Goal: Check status: Check status

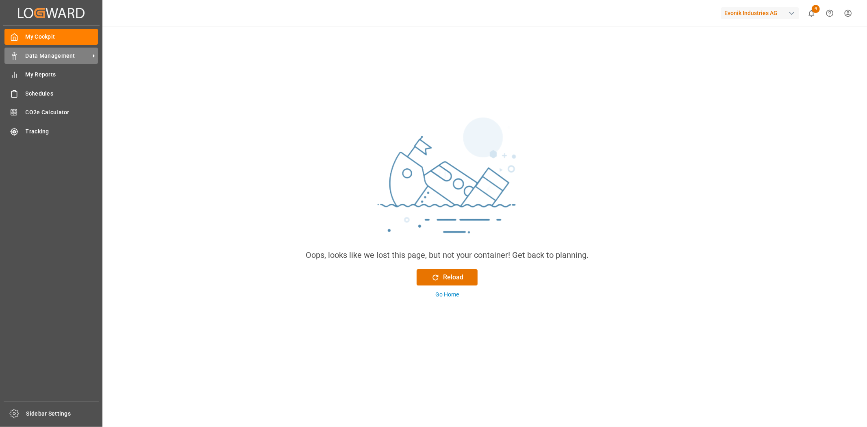
click at [36, 54] on span "Data Management" at bounding box center [58, 56] width 64 height 9
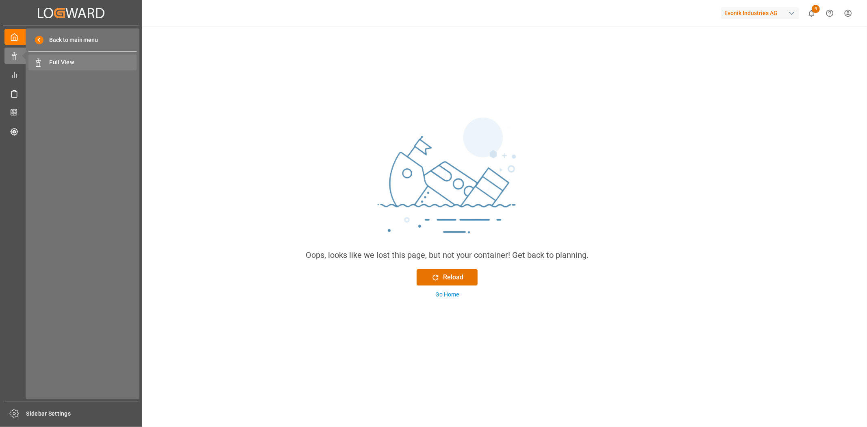
click at [72, 63] on span "Full View" at bounding box center [93, 62] width 87 height 9
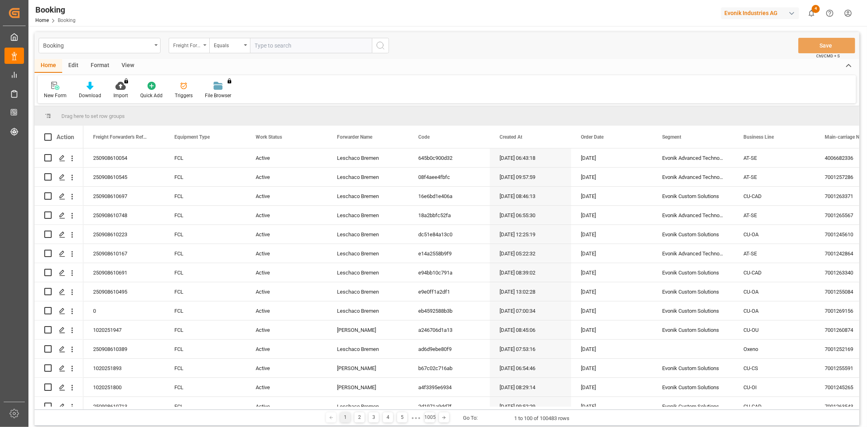
click at [193, 46] on div "Freight Forwarder's Reference No." at bounding box center [187, 44] width 28 height 9
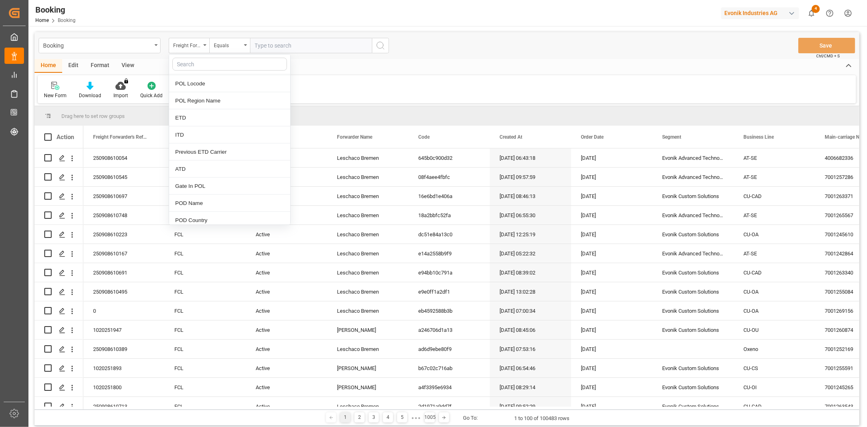
scroll to position [813, 0]
click at [212, 153] on div "POD Name" at bounding box center [229, 157] width 121 height 17
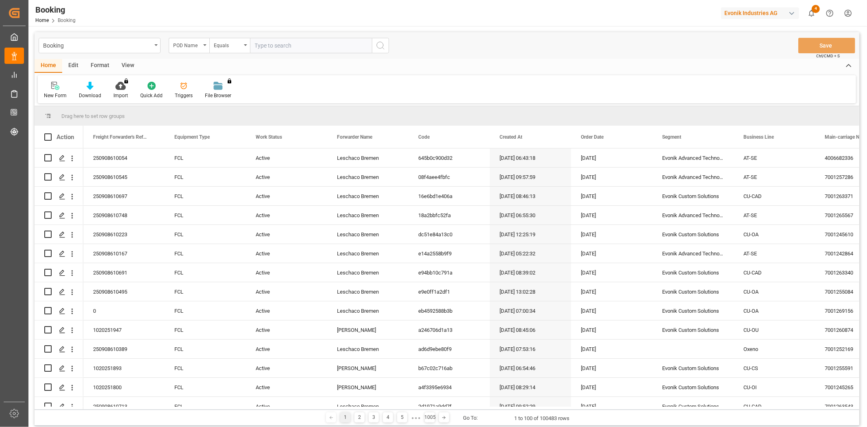
click at [286, 48] on input "text" at bounding box center [311, 45] width 122 height 15
type input "salvador"
click at [390, 45] on div "Booking POD Name Equals salvador Save Ctrl/CMD + S" at bounding box center [447, 45] width 825 height 27
click at [381, 45] on icon "search button" at bounding box center [381, 46] width 10 height 10
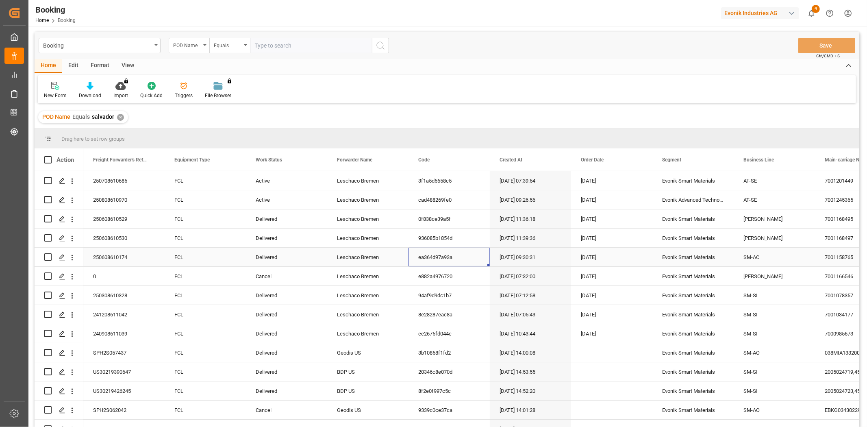
click at [448, 248] on div "ea364d97a93a" at bounding box center [449, 257] width 81 height 19
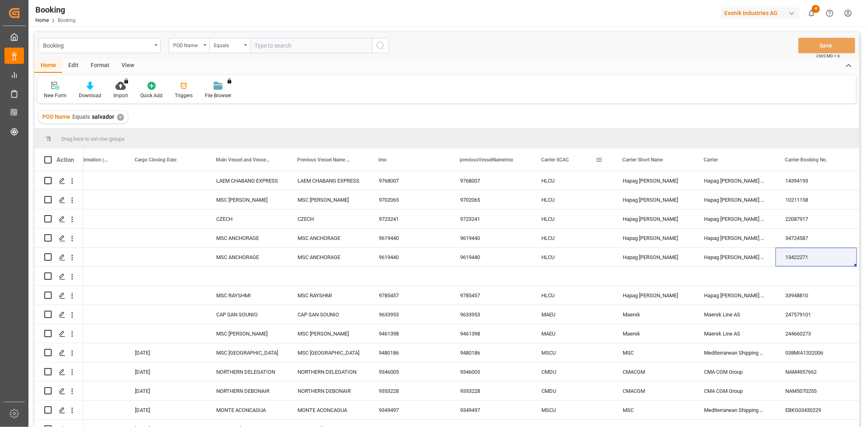
click at [599, 161] on span at bounding box center [599, 159] width 7 height 7
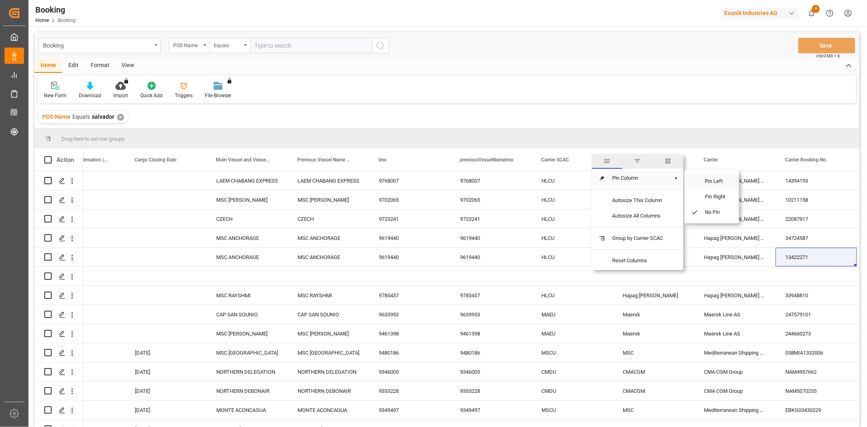
click at [706, 183] on span "Pin Left" at bounding box center [716, 181] width 34 height 15
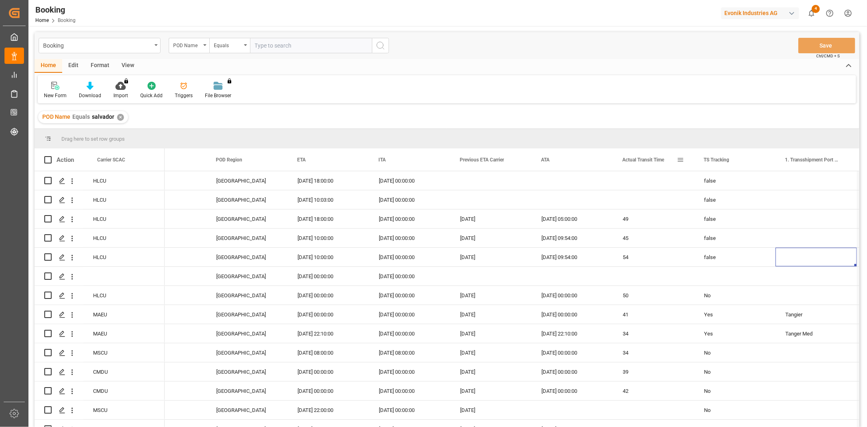
click at [684, 159] on span at bounding box center [680, 159] width 7 height 7
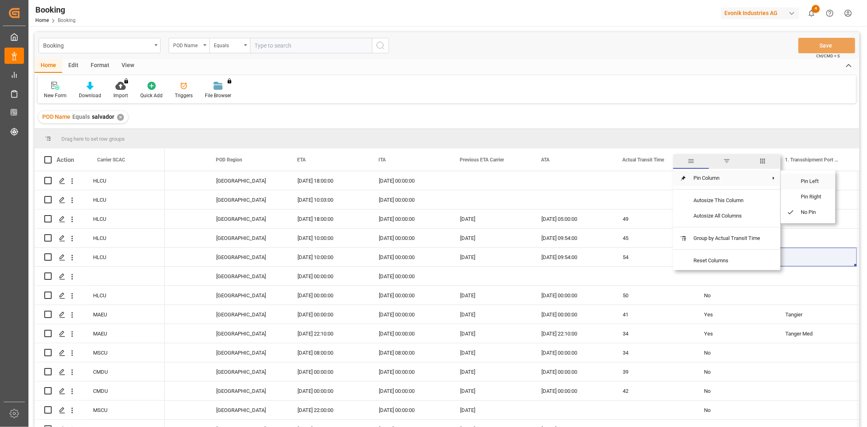
click at [800, 183] on span "Pin Left" at bounding box center [812, 181] width 34 height 15
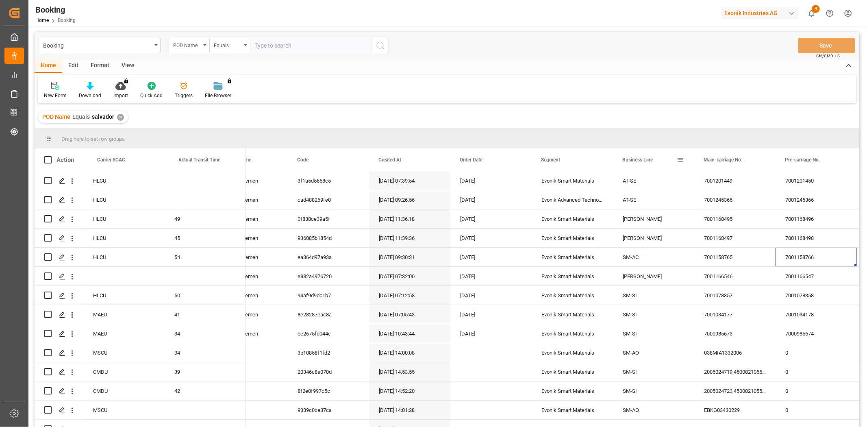
click at [681, 161] on span at bounding box center [680, 159] width 7 height 7
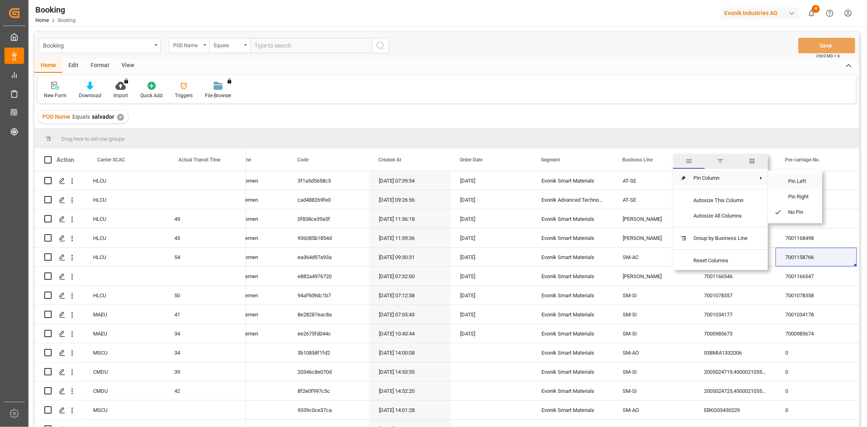
click at [792, 181] on span "Pin Left" at bounding box center [799, 181] width 34 height 15
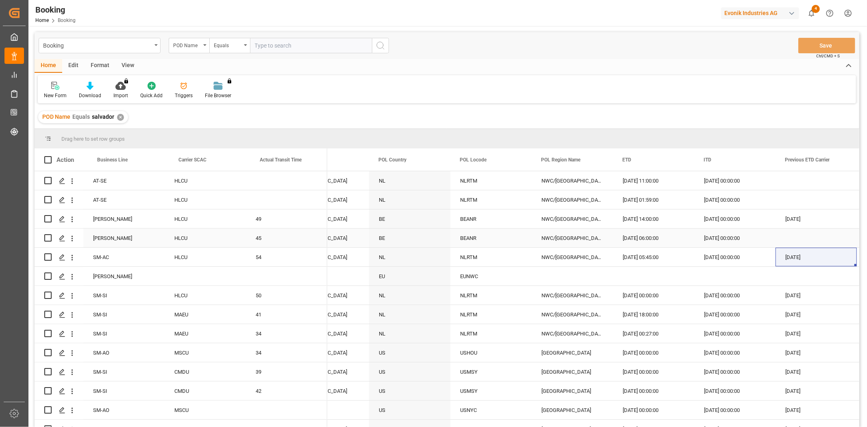
click at [809, 234] on div "Press SPACE to select this row." at bounding box center [816, 238] width 81 height 19
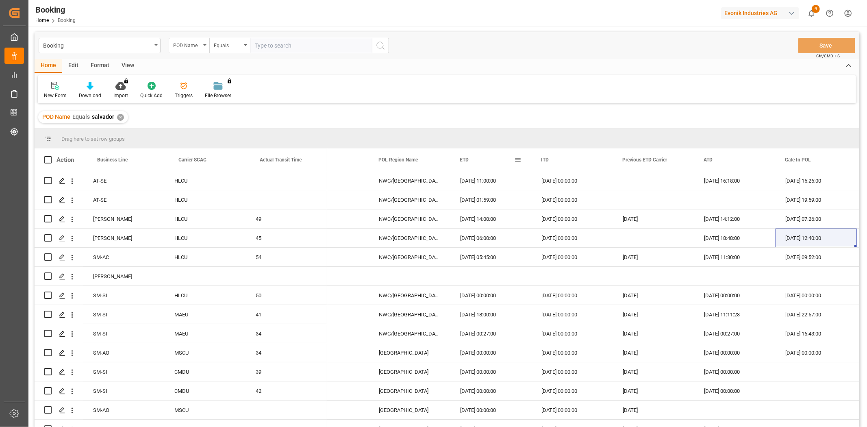
click at [515, 159] on span at bounding box center [517, 159] width 7 height 7
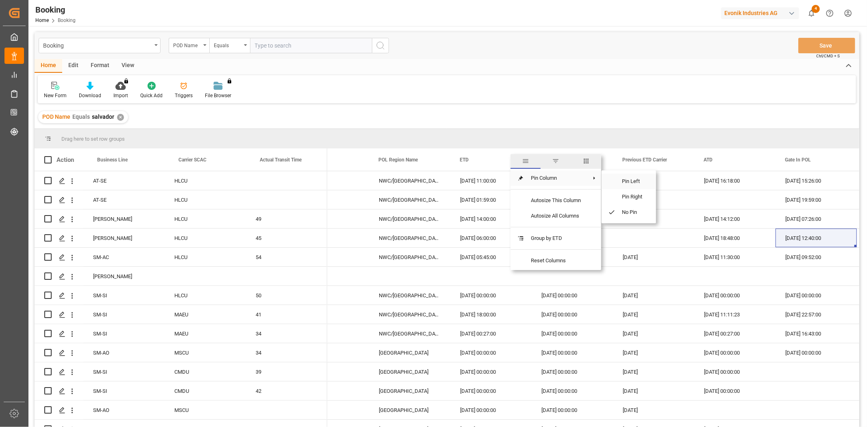
drag, startPoint x: 633, startPoint y: 182, endPoint x: 654, endPoint y: 193, distance: 23.5
click at [634, 182] on span "Pin Left" at bounding box center [633, 181] width 34 height 15
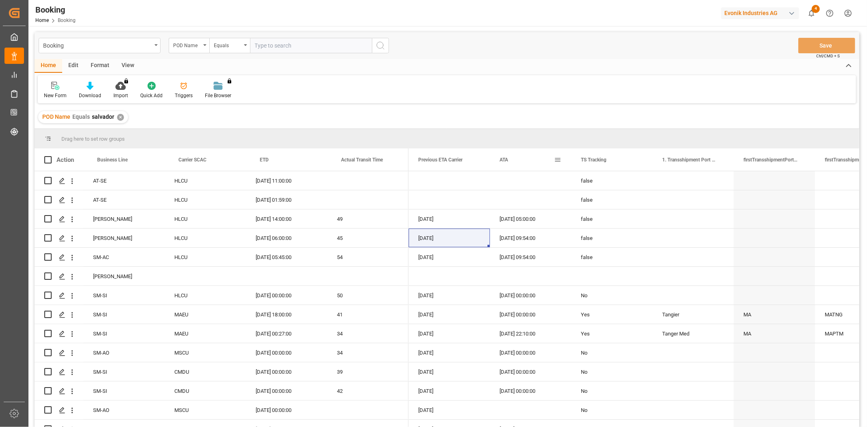
click at [560, 157] on span at bounding box center [557, 159] width 7 height 7
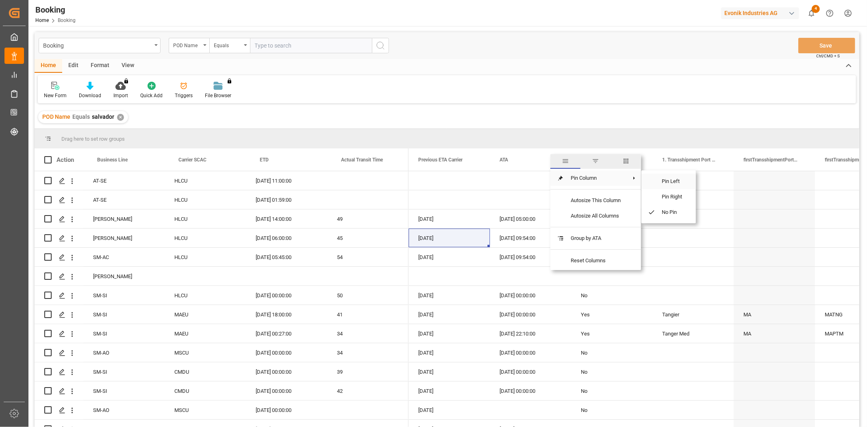
click at [662, 181] on span "Pin Left" at bounding box center [673, 181] width 34 height 15
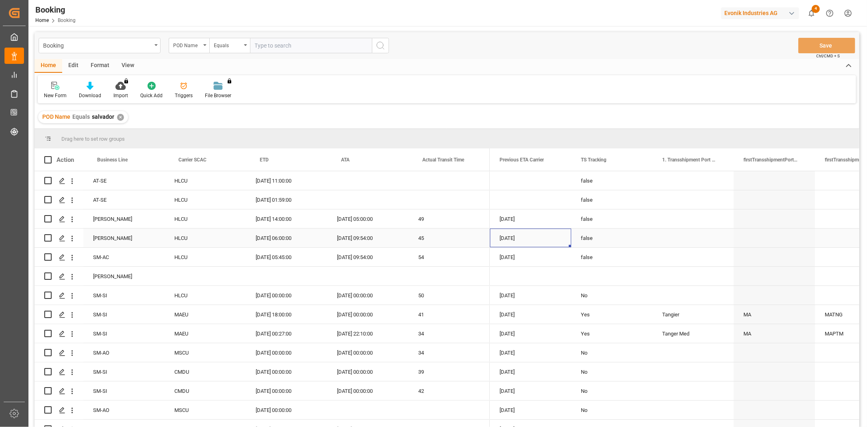
click at [288, 242] on div "14-06-2025 06:00:00" at bounding box center [286, 238] width 81 height 19
click at [192, 46] on div "POD Name" at bounding box center [187, 44] width 28 height 9
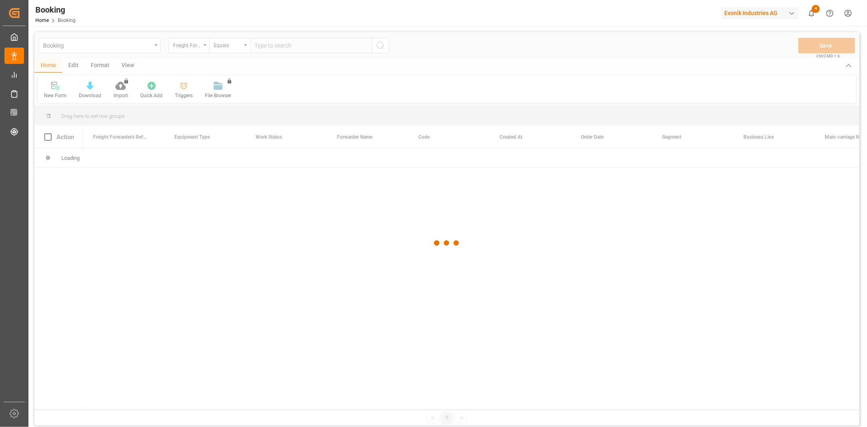
click at [185, 50] on div at bounding box center [447, 243] width 825 height 422
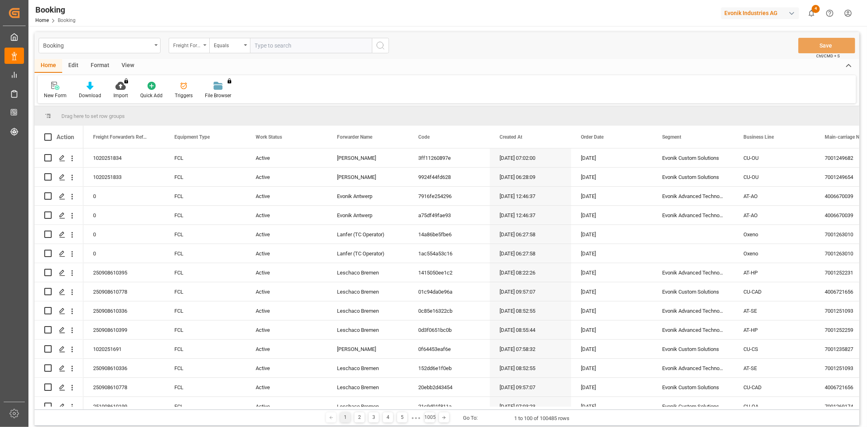
click at [205, 47] on div "Freight Forwarder's Reference No." at bounding box center [189, 45] width 41 height 15
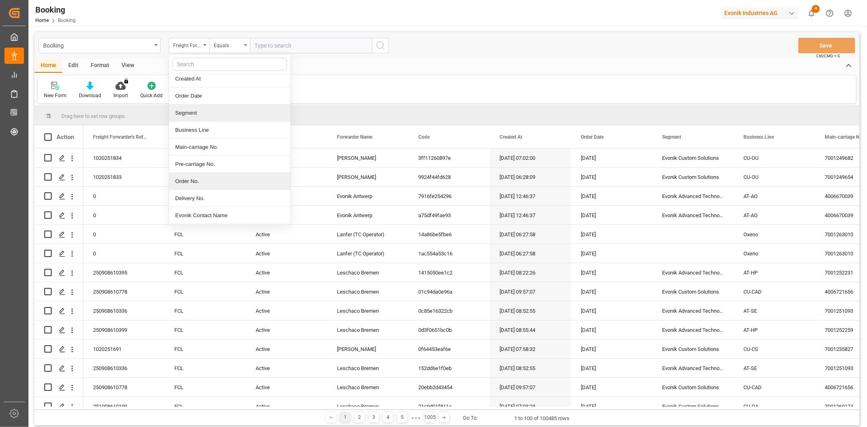
scroll to position [90, 0]
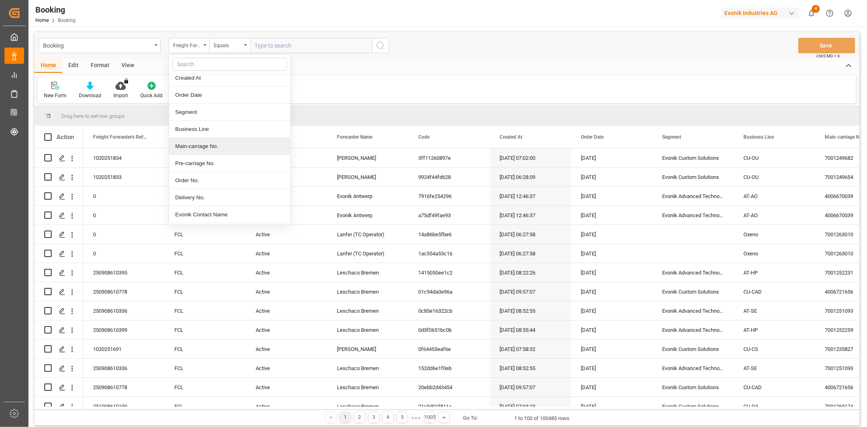
drag, startPoint x: 209, startPoint y: 148, endPoint x: 232, endPoint y: 125, distance: 32.5
click at [209, 148] on div "Main-carriage No." at bounding box center [229, 146] width 121 height 17
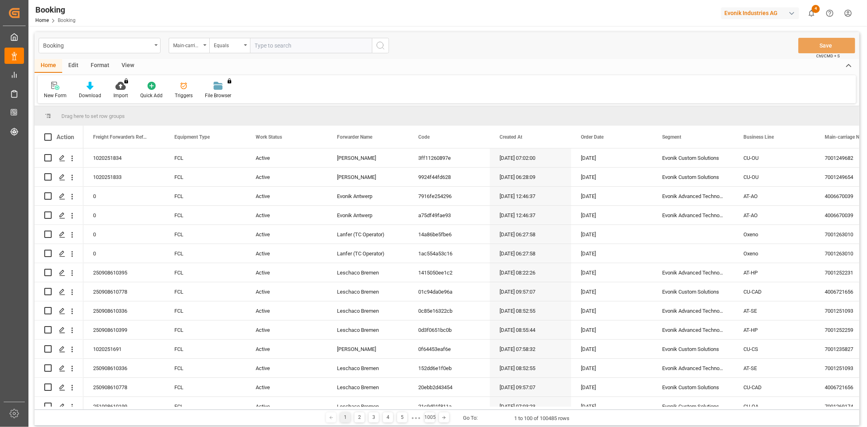
click at [283, 40] on input "text" at bounding box center [311, 45] width 122 height 15
paste input "4006578054"
type input "4006578054"
drag, startPoint x: 381, startPoint y: 43, endPoint x: 385, endPoint y: 51, distance: 8.8
click at [382, 43] on icon "search button" at bounding box center [381, 46] width 10 height 10
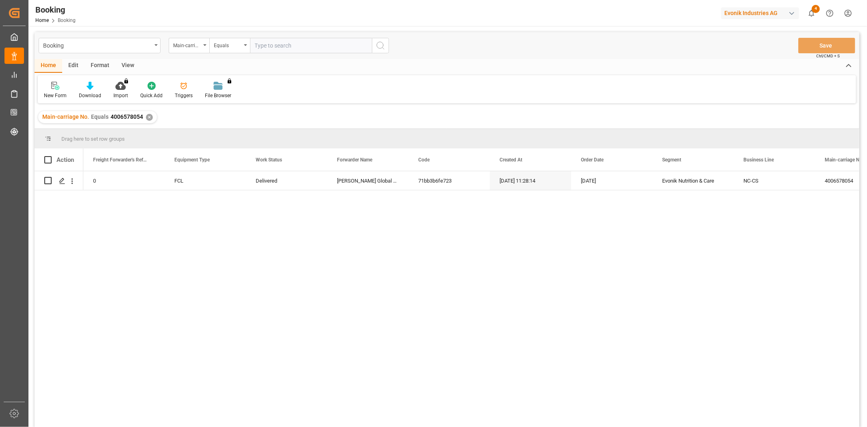
click at [514, 192] on div "0 FCL Delivered [PERSON_NAME] Global AG 71bb3b6fe723 [DATE] 11:28:14 15-04-2025…" at bounding box center [471, 301] width 776 height 261
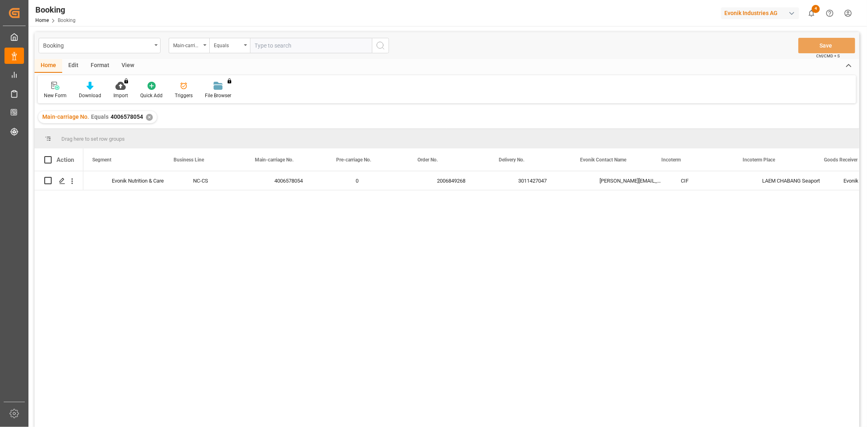
scroll to position [0, 659]
